Goal: Information Seeking & Learning: Learn about a topic

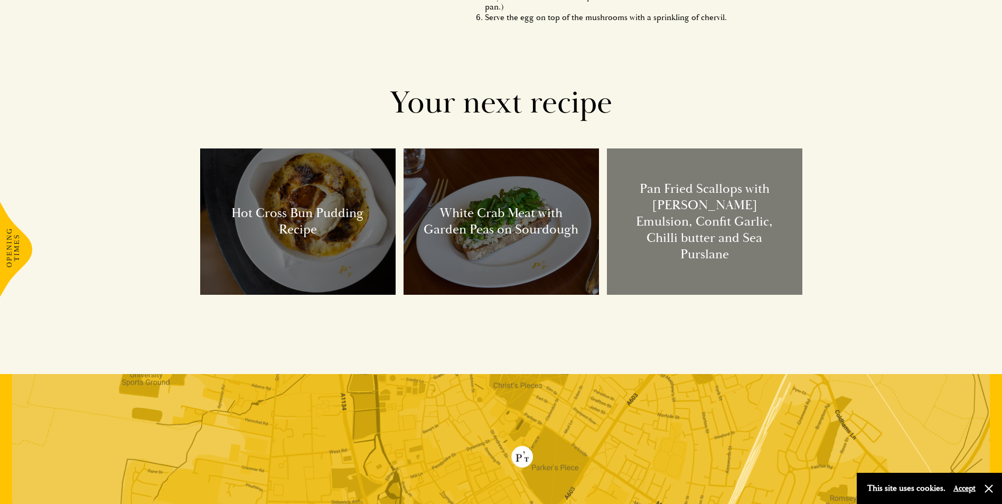
scroll to position [1162, 0]
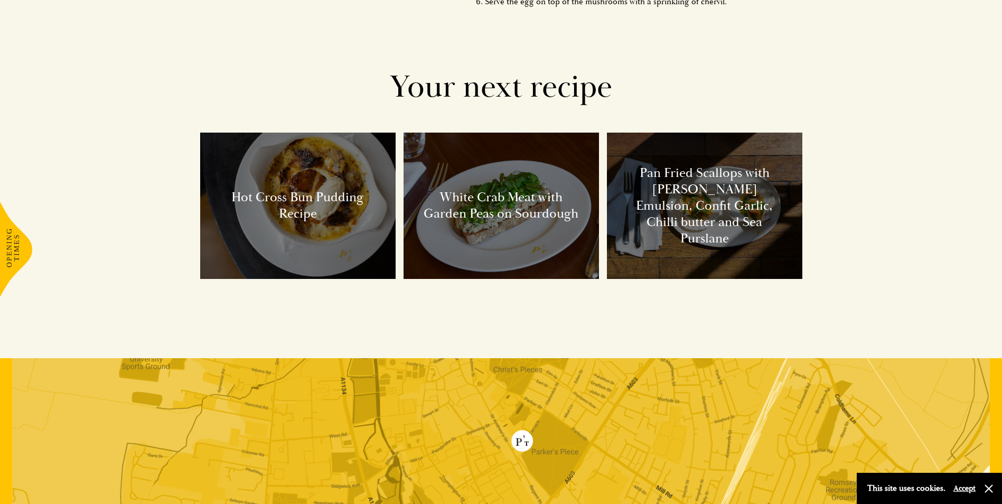
click at [499, 185] on h3 "White Crab Meat with Garden Peas on Sourdough" at bounding box center [501, 206] width 195 height 147
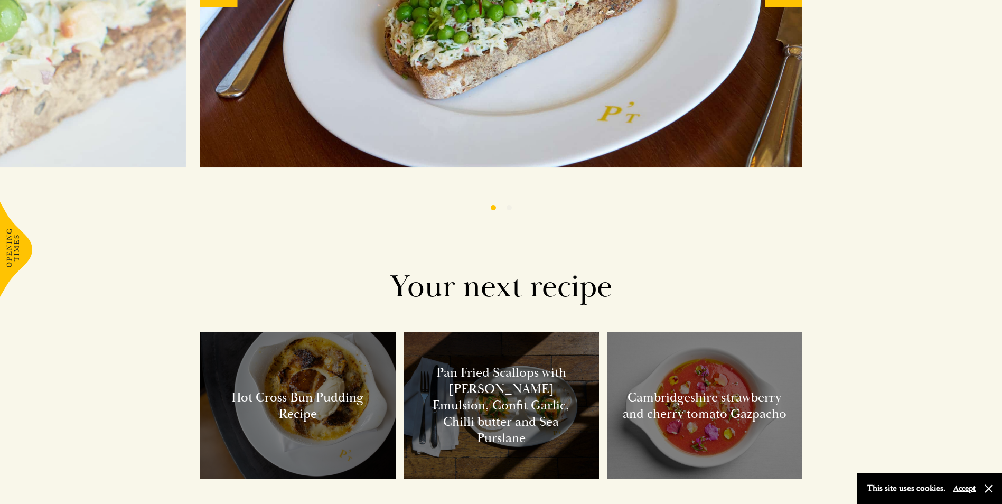
scroll to position [845, 0]
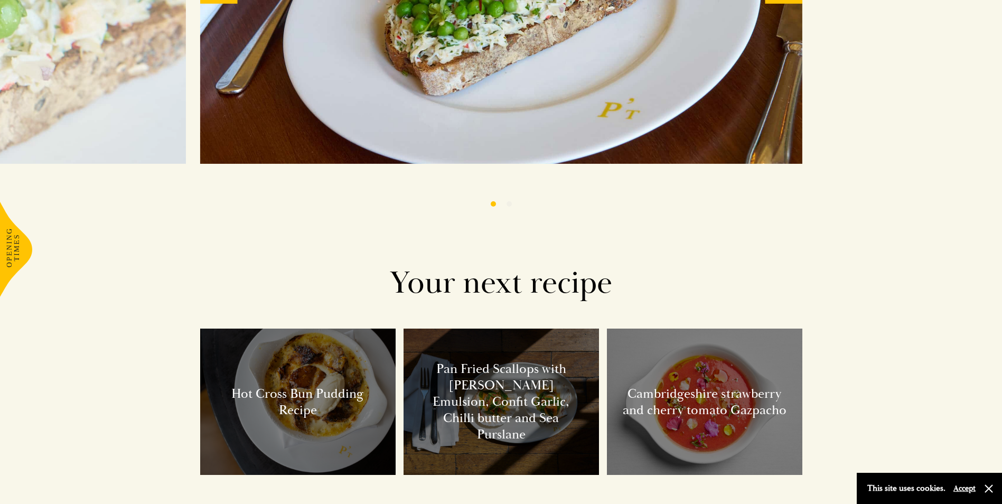
click at [486, 374] on h3 "Pan Fried Scallops with [PERSON_NAME] Emulsion, Confit Garlic, Chilli butter an…" at bounding box center [501, 402] width 195 height 147
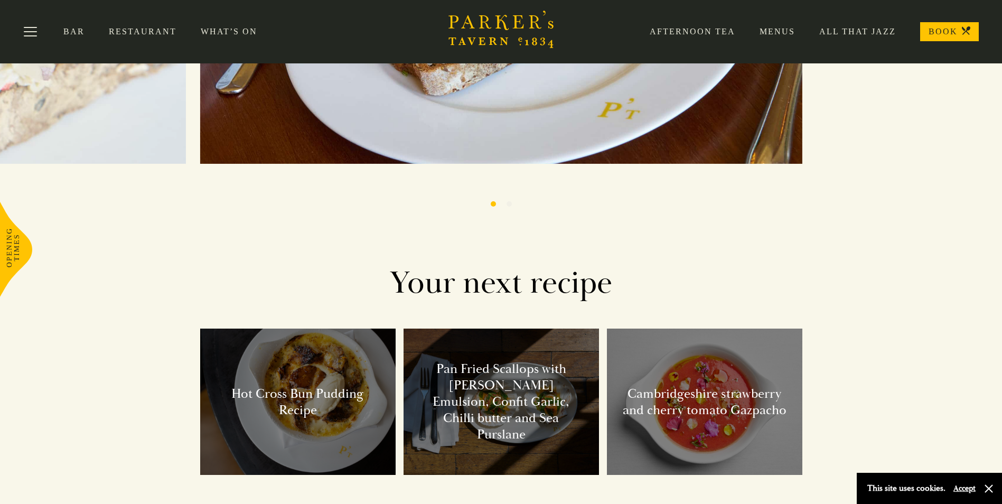
click at [476, 378] on h3 "Pan Fried Scallops with [PERSON_NAME] Emulsion, Confit Garlic, Chilli butter an…" at bounding box center [501, 402] width 195 height 147
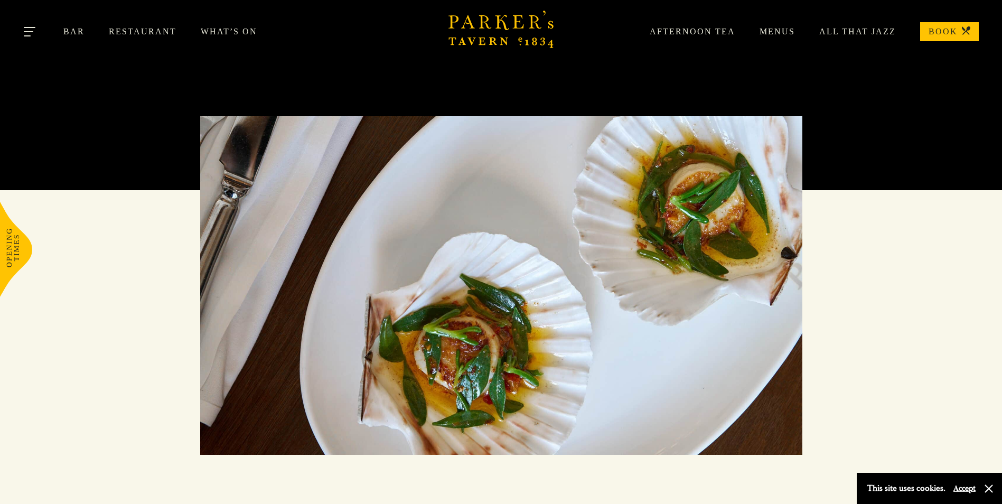
click at [29, 33] on button "Toggle navigation" at bounding box center [30, 33] width 45 height 45
